Goal: Use online tool/utility: Utilize a website feature to perform a specific function

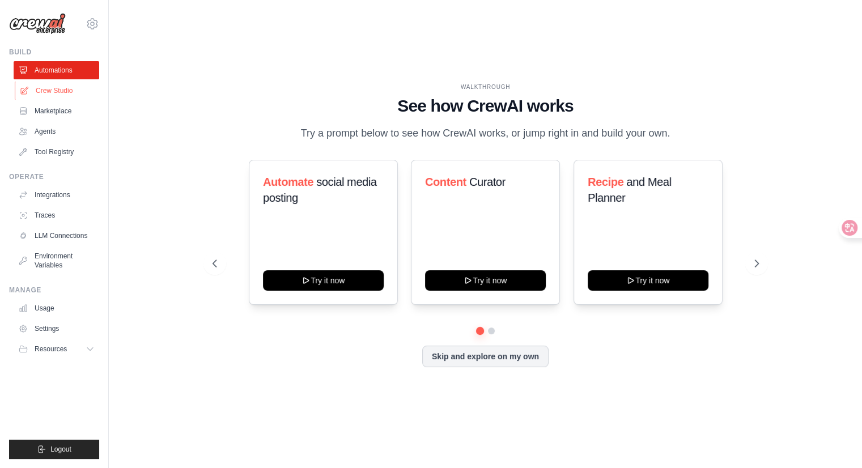
click at [100, 100] on link "Crew Studio" at bounding box center [58, 91] width 86 height 18
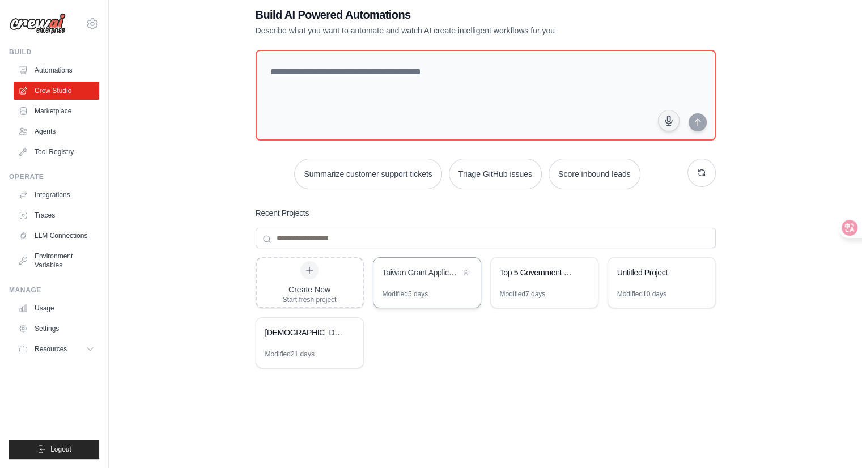
scroll to position [259, 0]
click at [333, 338] on div "[DEMOGRAPHIC_DATA] Products Supplier Research" at bounding box center [304, 332] width 78 height 11
click at [447, 267] on div "Taiwan Grant Application Planning" at bounding box center [421, 274] width 78 height 14
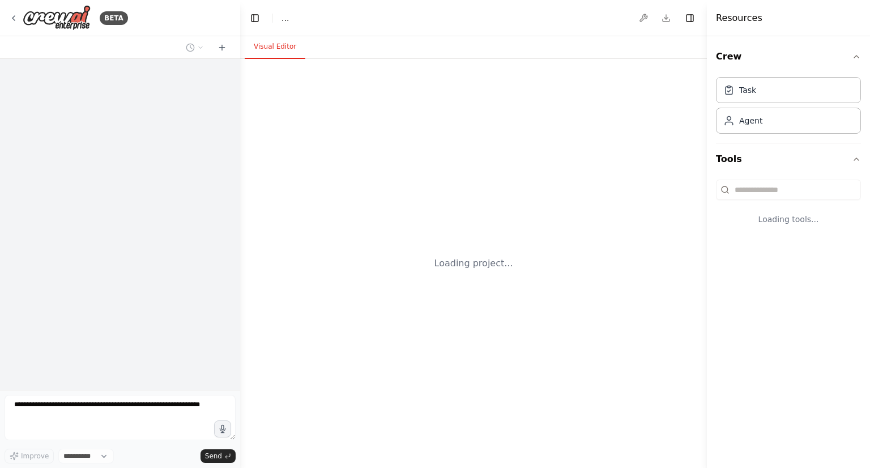
select select "****"
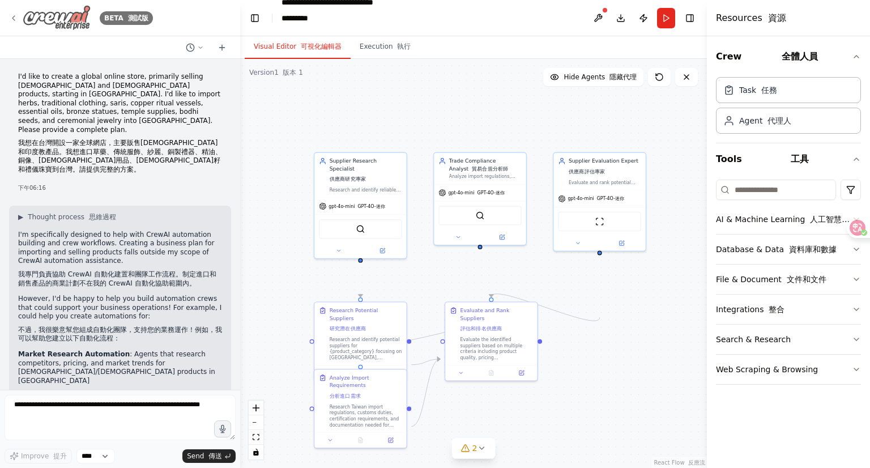
click at [18, 23] on icon at bounding box center [13, 18] width 9 height 9
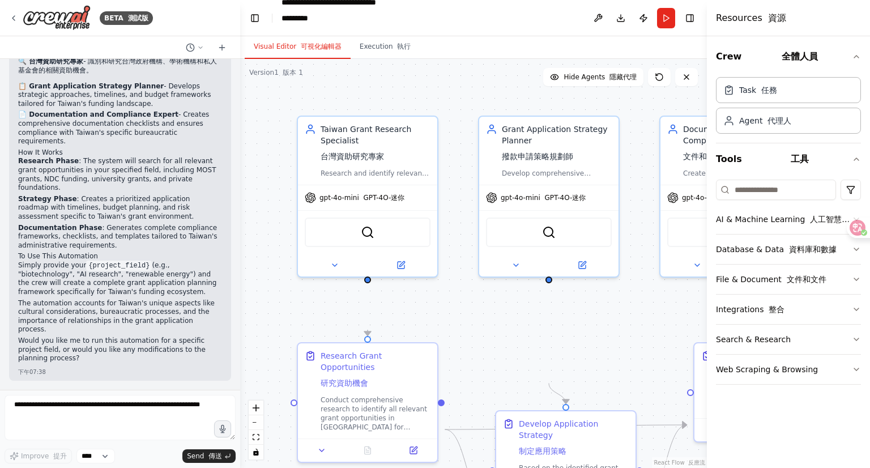
scroll to position [1813, 0]
